Goal: Check status: Check status

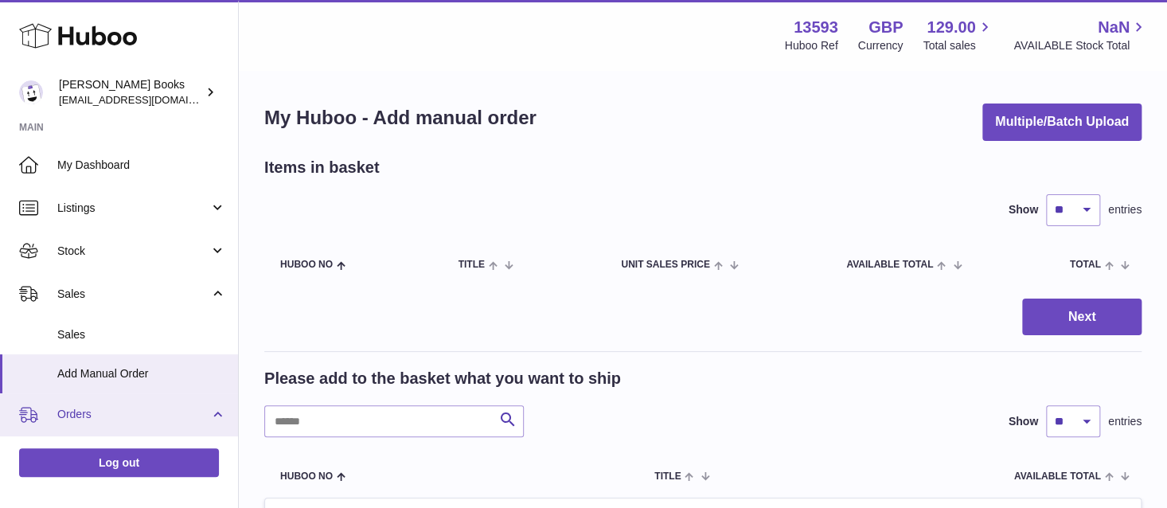
click at [123, 415] on span "Orders" at bounding box center [133, 414] width 152 height 15
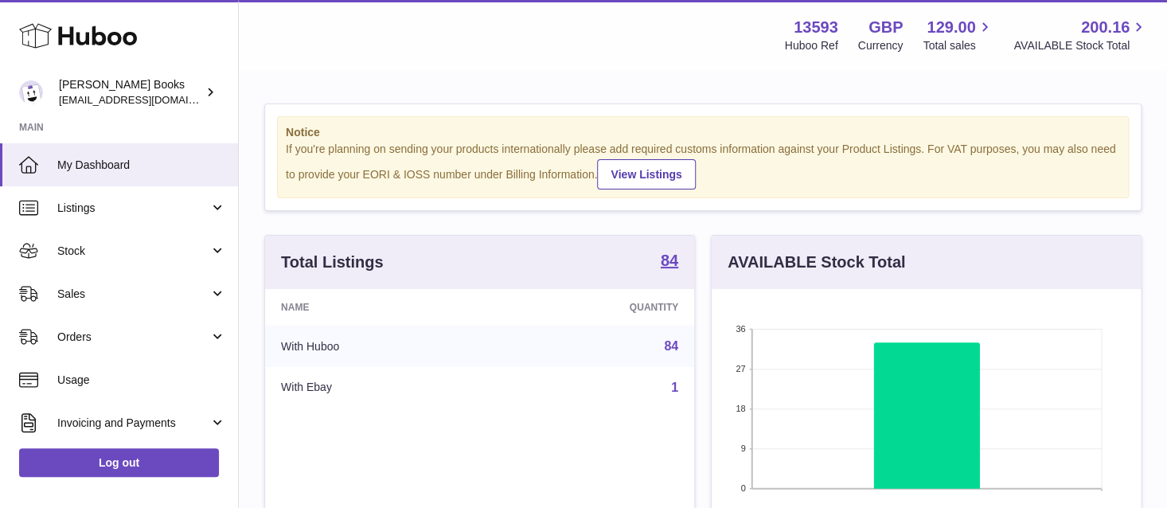
scroll to position [248, 429]
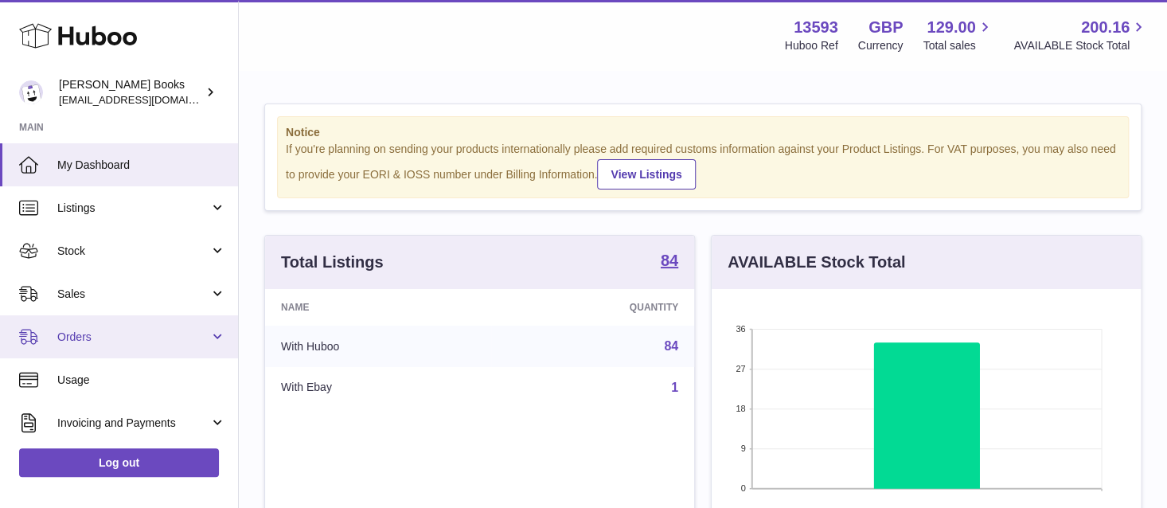
click at [108, 346] on link "Orders" at bounding box center [119, 336] width 238 height 43
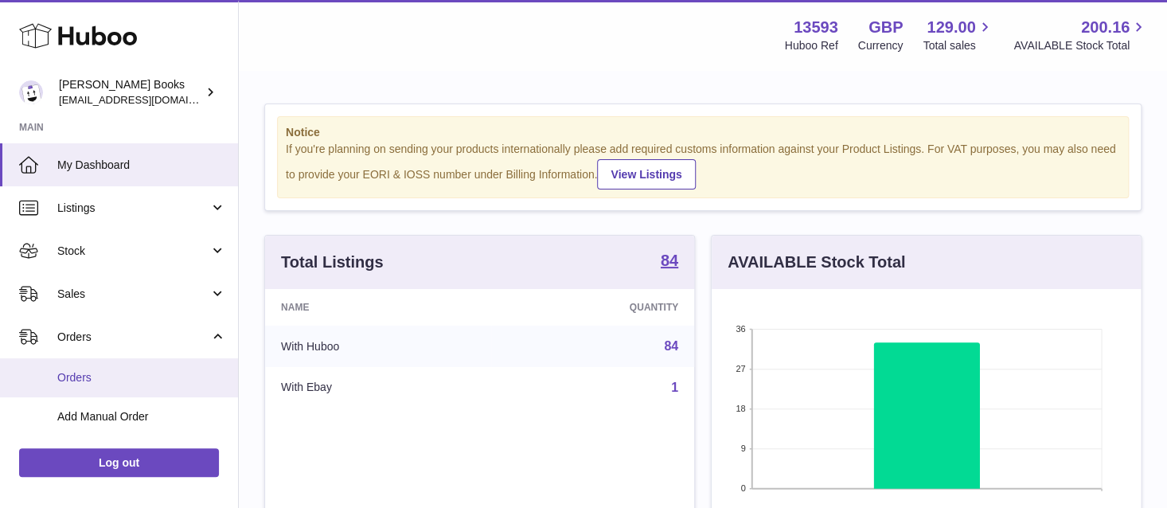
click at [105, 381] on span "Orders" at bounding box center [141, 377] width 169 height 15
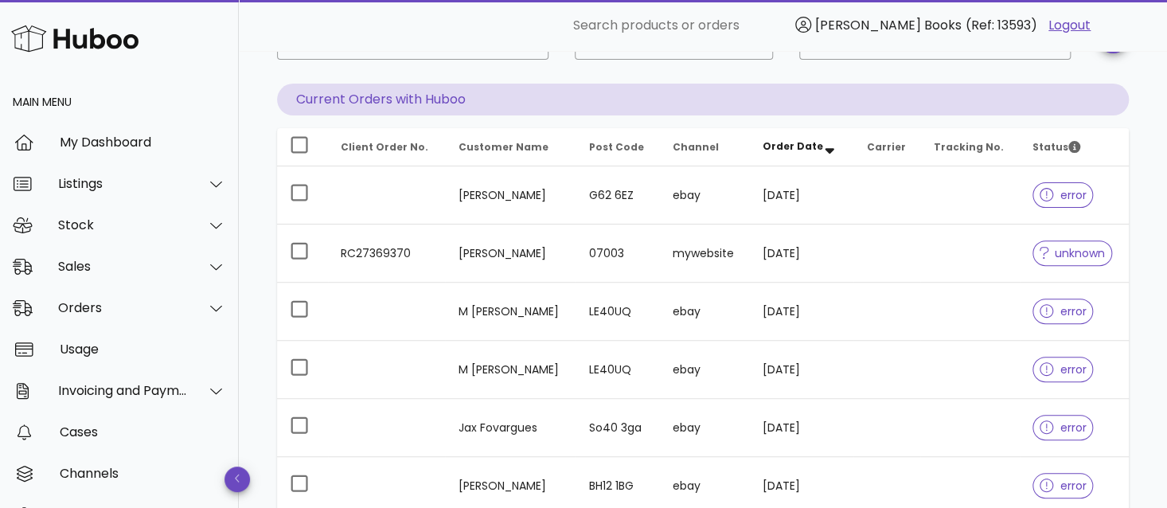
scroll to position [159, 0]
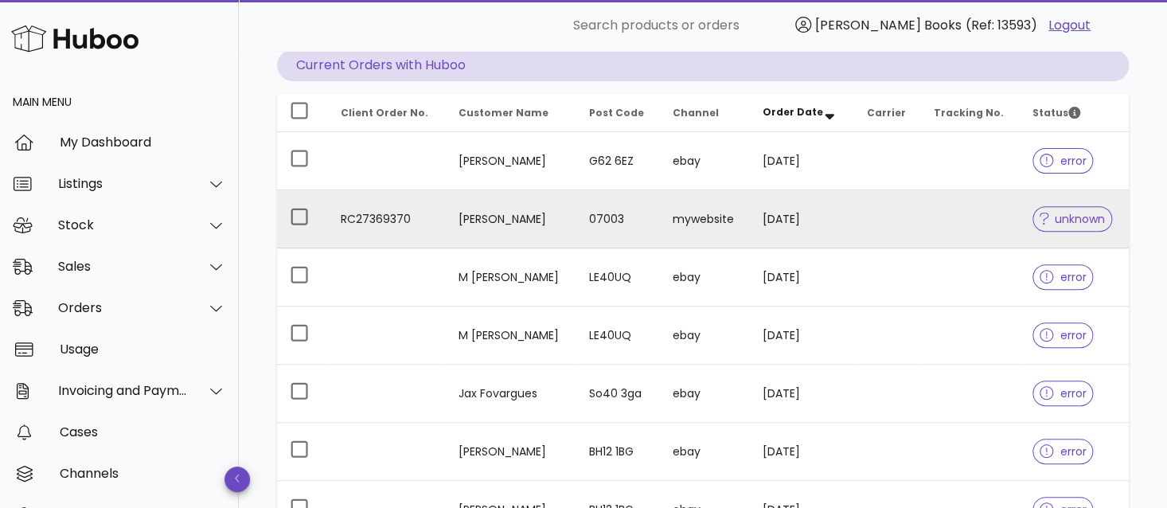
click at [854, 211] on td "[DATE]" at bounding box center [801, 219] width 104 height 58
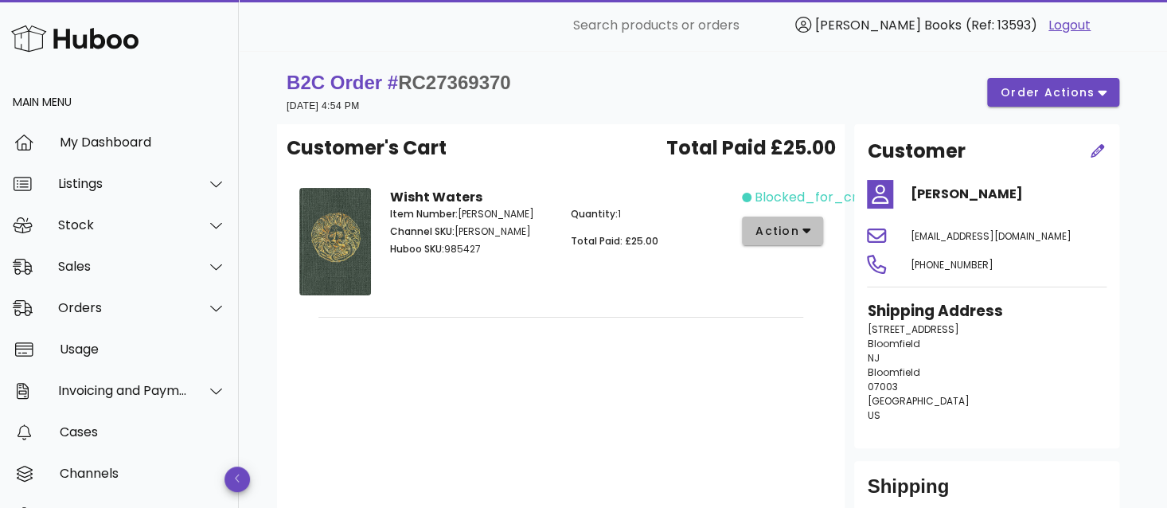
click at [771, 232] on span "action" at bounding box center [777, 231] width 45 height 17
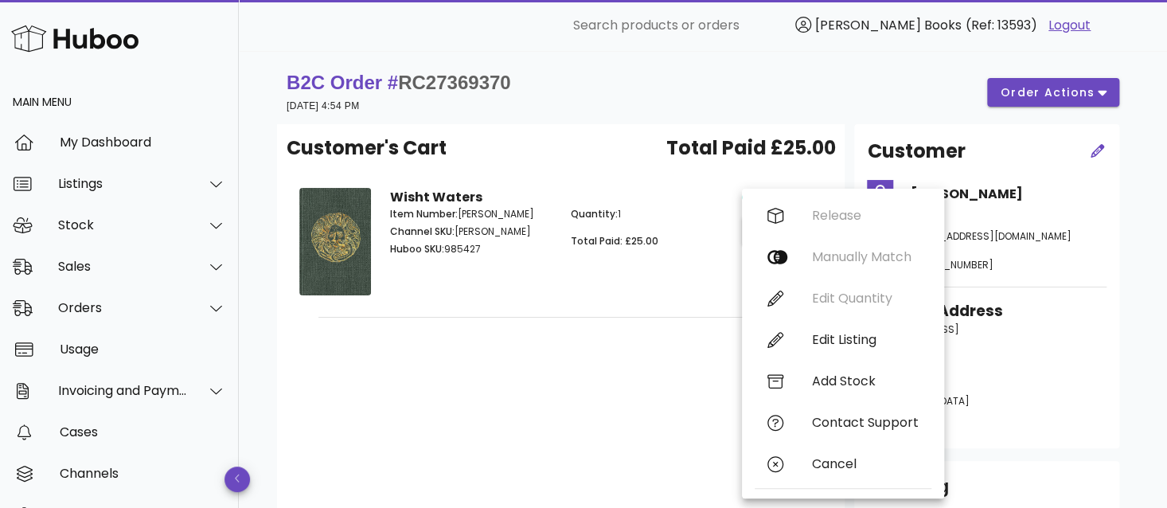
click at [733, 264] on div "Quantity: 1 Total Paid: £25.00" at bounding box center [651, 233] width 181 height 73
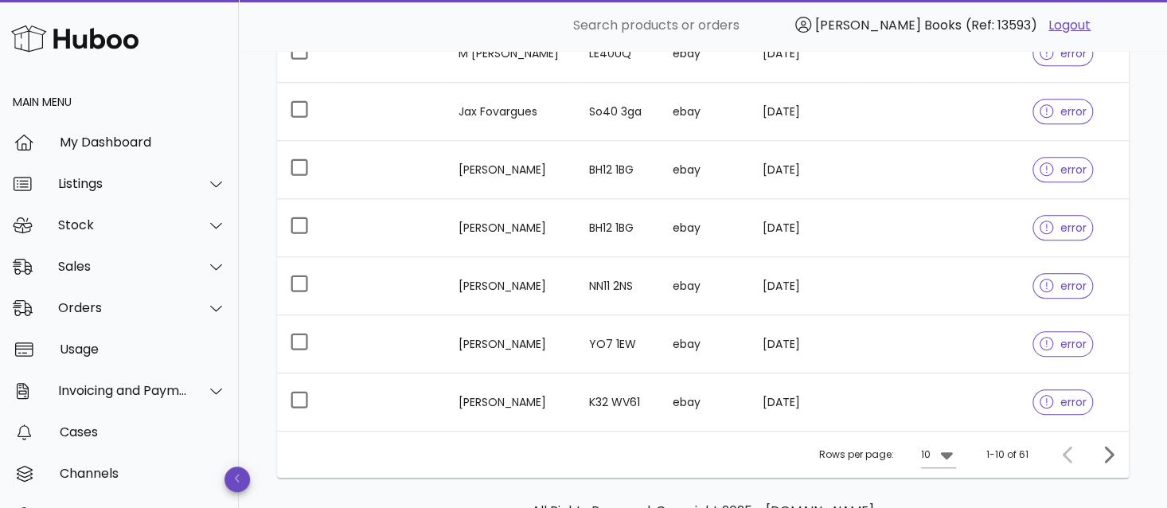
scroll to position [478, 0]
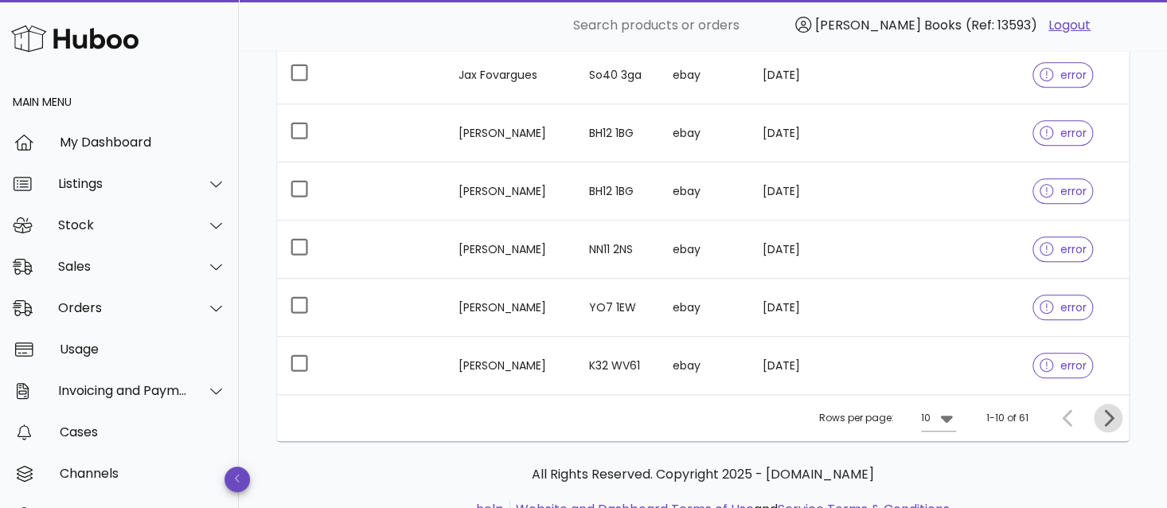
click at [1111, 424] on icon "Next page" at bounding box center [1108, 418] width 19 height 19
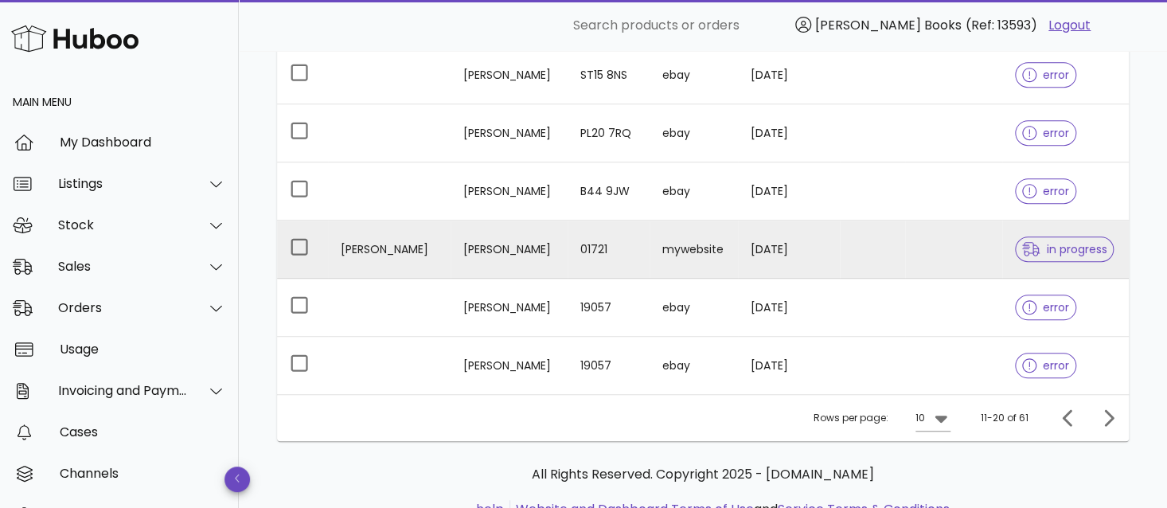
click at [650, 259] on td "01721" at bounding box center [609, 250] width 82 height 58
